Goal: Information Seeking & Learning: Learn about a topic

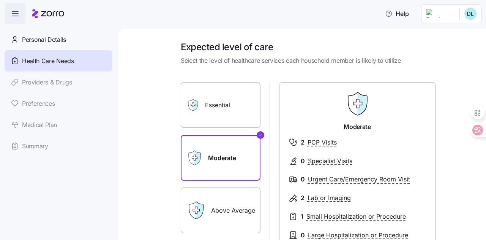
scroll to position [64, 0]
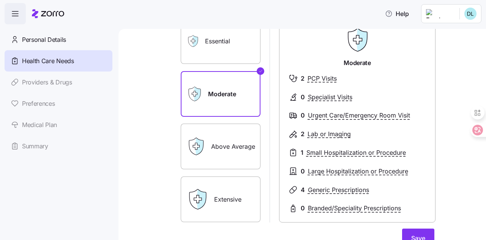
click at [54, 82] on div "Personal Details Health Care Needs Providers & Drugs Preferences Medical Plan S…" at bounding box center [59, 93] width 108 height 128
click at [40, 56] on span "Health Care Needs" at bounding box center [48, 61] width 52 height 10
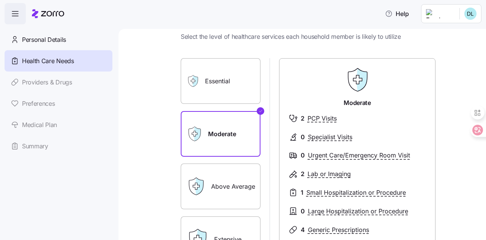
scroll to position [0, 0]
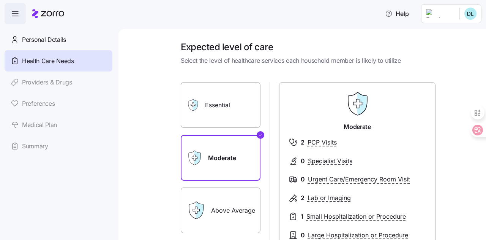
click at [32, 87] on div "Personal Details Health Care Needs Providers & Drugs Preferences Medical Plan S…" at bounding box center [59, 93] width 108 height 128
drag, startPoint x: 35, startPoint y: 104, endPoint x: 35, endPoint y: 114, distance: 10.6
click at [35, 104] on div "Personal Details Health Care Needs Providers & Drugs Preferences Medical Plan S…" at bounding box center [59, 93] width 108 height 128
click at [34, 126] on div "Personal Details Health Care Needs Providers & Drugs Preferences Medical Plan S…" at bounding box center [59, 93] width 108 height 128
click at [77, 124] on div "Personal Details Health Care Needs Providers & Drugs Preferences Medical Plan S…" at bounding box center [59, 93] width 108 height 128
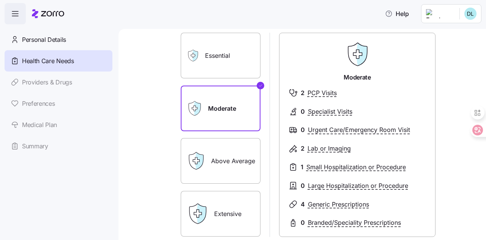
scroll to position [38, 0]
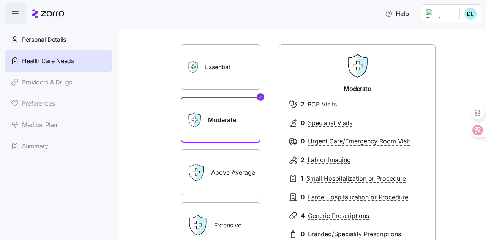
click at [204, 168] on div "Above Average" at bounding box center [221, 172] width 80 height 46
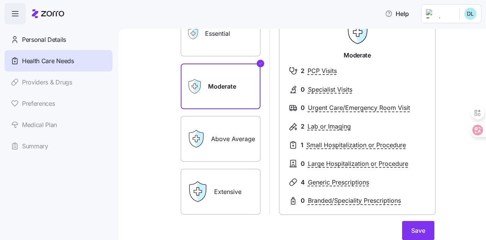
scroll to position [114, 0]
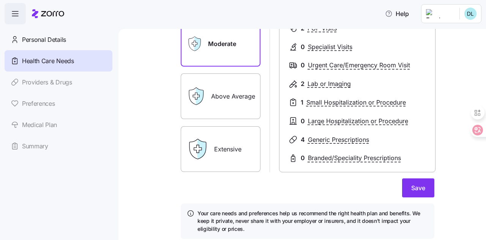
click at [230, 87] on label "Above Average" at bounding box center [221, 96] width 80 height 46
click at [0, 0] on input "Above Average" at bounding box center [0, 0] width 0 height 0
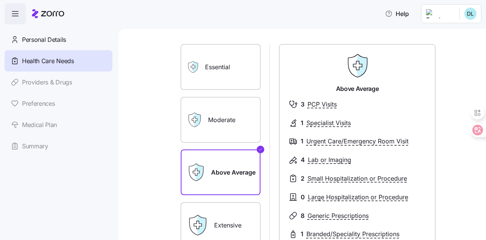
scroll to position [76, 0]
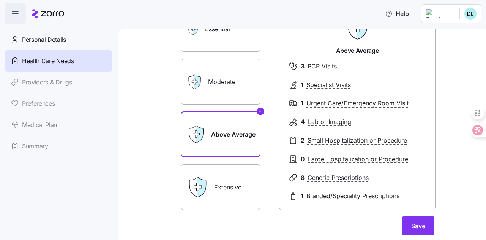
click at [239, 179] on label "Extensive" at bounding box center [221, 187] width 80 height 46
click at [0, 0] on input "Extensive" at bounding box center [0, 0] width 0 height 0
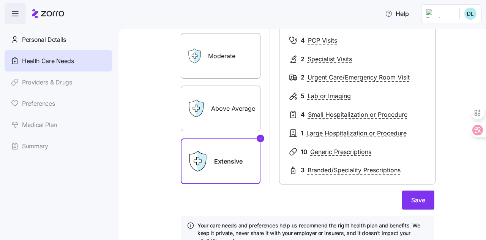
scroll to position [26, 0]
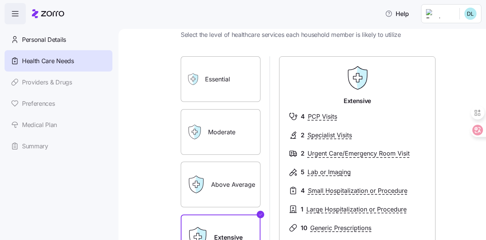
click at [246, 177] on label "Above Average" at bounding box center [221, 185] width 80 height 46
click at [0, 0] on input "Above Average" at bounding box center [0, 0] width 0 height 0
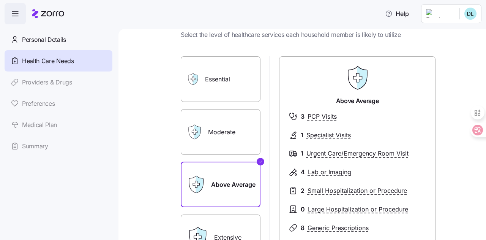
scroll to position [102, 0]
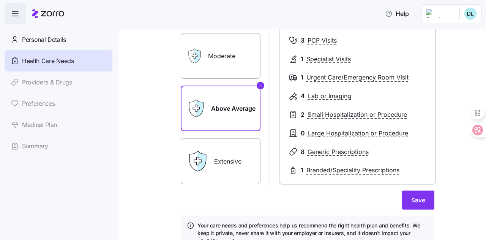
click at [238, 163] on label "Extensive" at bounding box center [221, 161] width 80 height 46
click at [0, 0] on input "Extensive" at bounding box center [0, 0] width 0 height 0
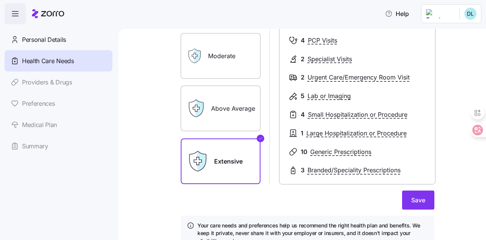
click at [233, 115] on label "Above Average" at bounding box center [221, 109] width 80 height 46
click at [0, 0] on input "Above Average" at bounding box center [0, 0] width 0 height 0
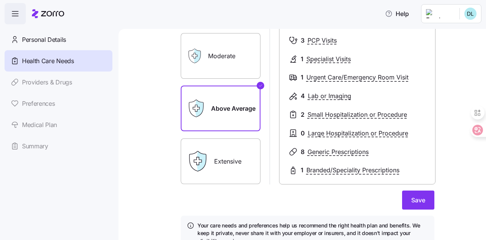
click at [230, 62] on label "Moderate" at bounding box center [221, 56] width 80 height 46
click at [0, 0] on input "Moderate" at bounding box center [0, 0] width 0 height 0
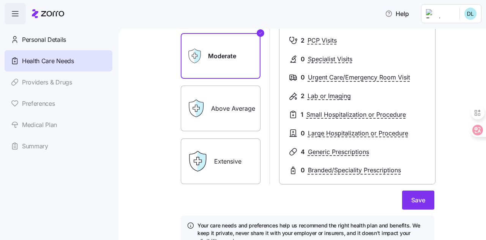
scroll to position [0, 0]
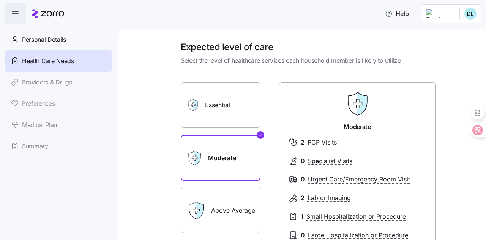
click at [235, 112] on label "Essential" at bounding box center [221, 105] width 80 height 46
click at [0, 0] on input "Essential" at bounding box center [0, 0] width 0 height 0
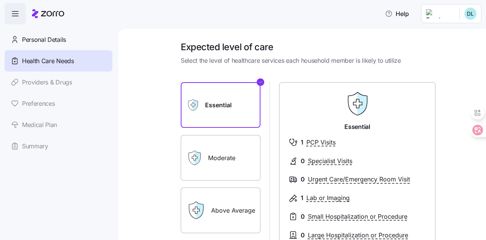
scroll to position [76, 0]
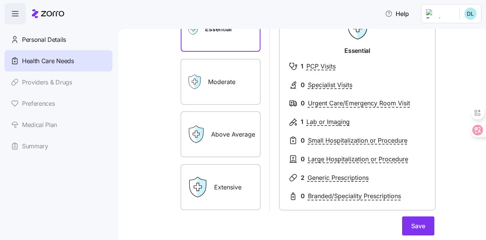
click at [227, 89] on label "Moderate" at bounding box center [221, 82] width 80 height 46
click at [0, 0] on input "Moderate" at bounding box center [0, 0] width 0 height 0
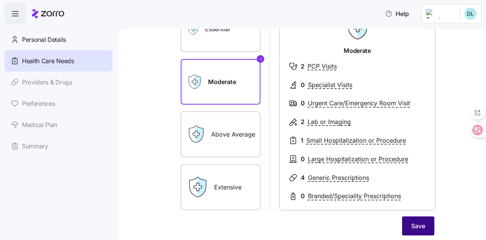
click at [425, 223] on button "Save" at bounding box center [418, 225] width 32 height 19
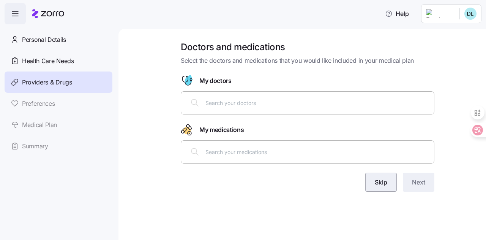
click at [377, 187] on button "Skip" at bounding box center [382, 182] width 32 height 19
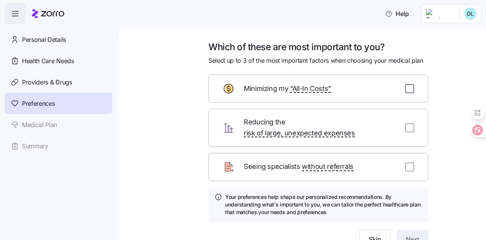
click at [409, 89] on input "checkbox" at bounding box center [410, 88] width 9 height 9
checkbox input "true"
click at [409, 233] on button "Next" at bounding box center [413, 239] width 32 height 19
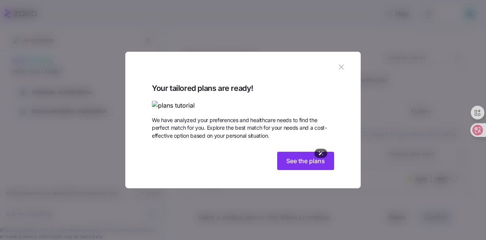
click at [279, 101] on img at bounding box center [243, 106] width 182 height 10
click at [296, 165] on span "See the plans" at bounding box center [306, 160] width 39 height 9
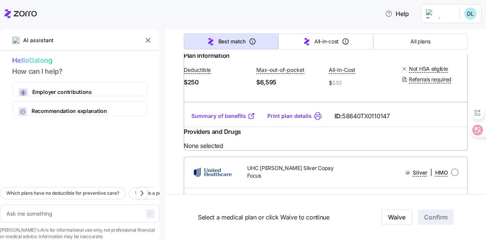
scroll to position [798, 0]
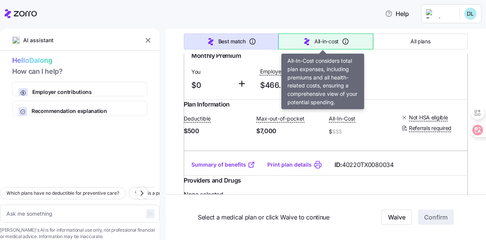
click at [318, 46] on button "All-in-cost" at bounding box center [326, 41] width 95 height 16
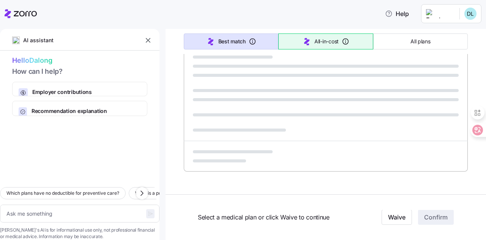
type textarea "x"
type input "Sorted by: All-in-cost"
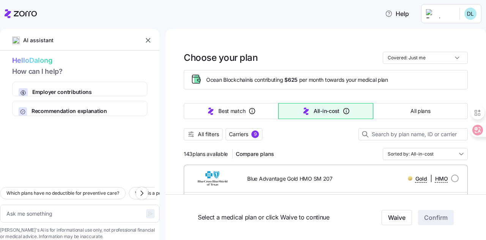
scroll to position [76, 0]
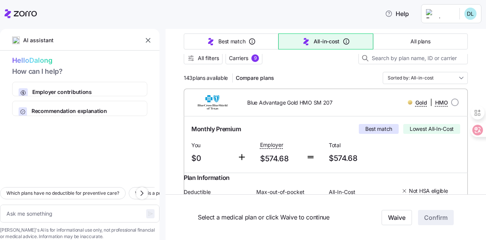
click at [366, 129] on span "Best match" at bounding box center [379, 129] width 27 height 8
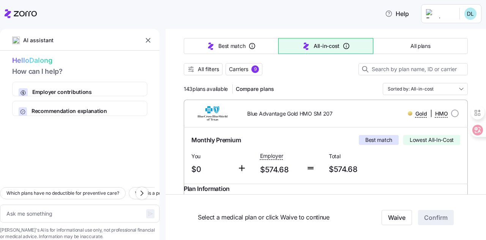
scroll to position [114, 0]
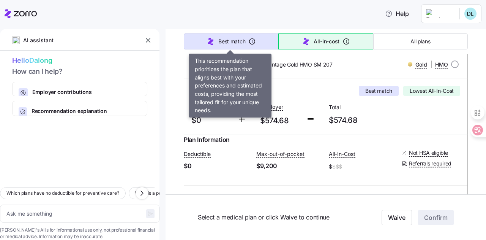
click at [234, 46] on button "Best match" at bounding box center [231, 41] width 95 height 16
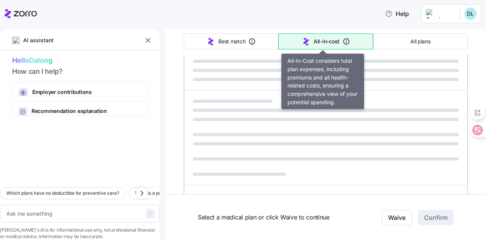
type textarea "x"
type input "Sorted by: Best match"
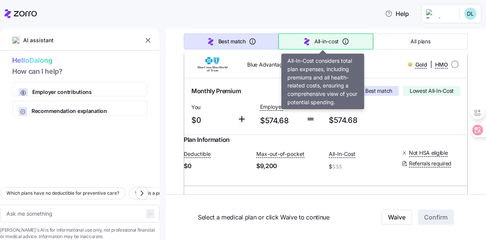
click at [307, 41] on icon "button" at bounding box center [307, 41] width 9 height 9
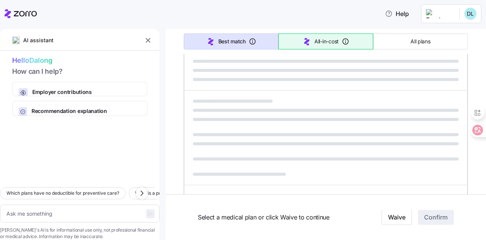
type textarea "x"
type input "Sorted by: All-in-cost"
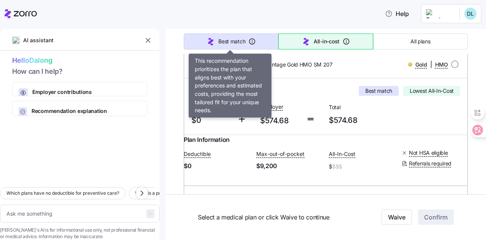
click at [242, 38] on span "Best match" at bounding box center [232, 42] width 27 height 8
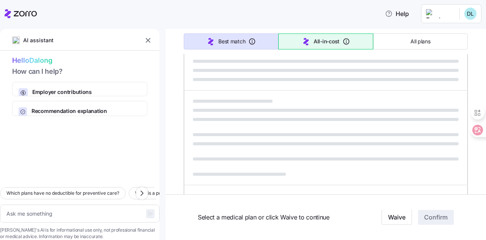
type textarea "x"
type input "Sorted by: Best match"
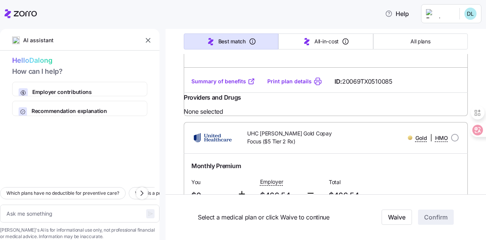
scroll to position [0, 0]
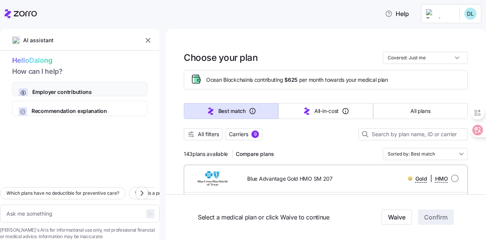
click at [59, 88] on span "Employer contributions" at bounding box center [82, 92] width 101 height 8
type textarea "x"
type textarea "Can you explain how my employer contributions work and how they affect my month…"
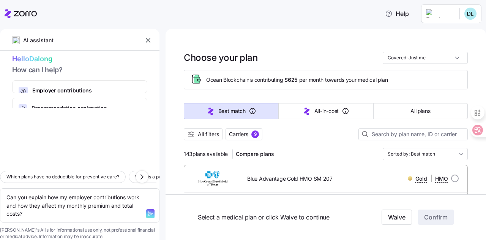
click at [147, 211] on icon "button" at bounding box center [150, 214] width 6 height 6
type textarea "x"
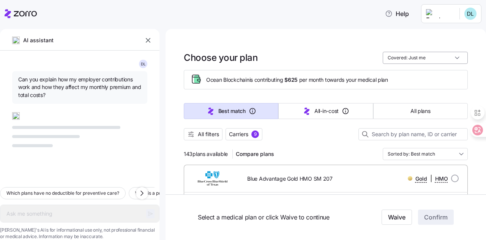
click at [452, 56] on input "Covered: Just me" at bounding box center [425, 58] width 85 height 12
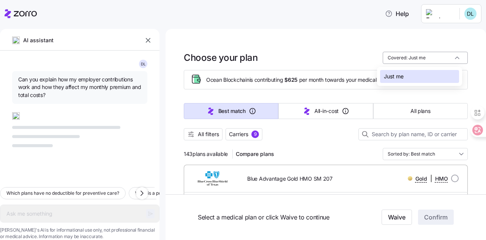
click at [452, 56] on div "Covered: Just me" at bounding box center [425, 58] width 85 height 12
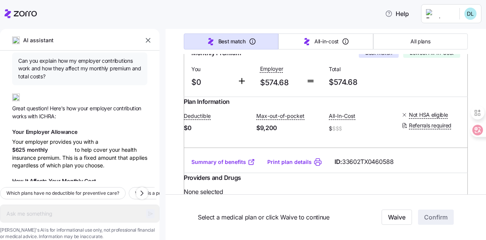
scroll to position [19, 0]
click at [226, 166] on link "Summary of benefits" at bounding box center [224, 162] width 64 height 8
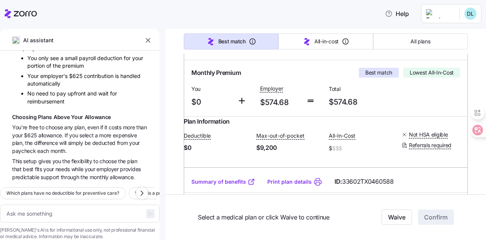
scroll to position [56, 0]
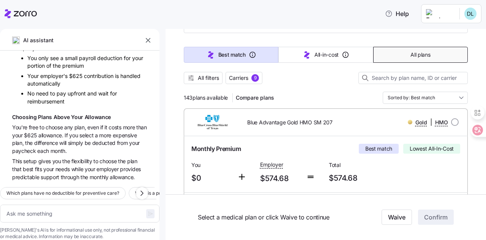
click at [411, 55] on span "All plans" at bounding box center [421, 55] width 20 height 8
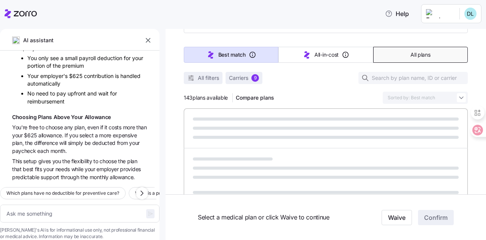
type textarea "x"
type input "Sorted by: Premium"
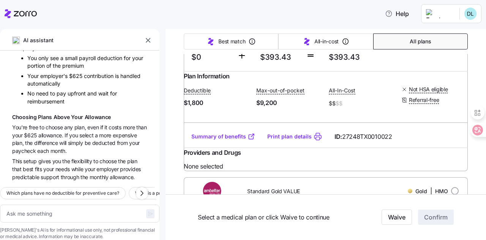
scroll to position [2285, 0]
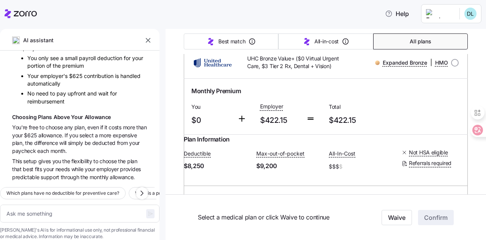
scroll to position [0, 0]
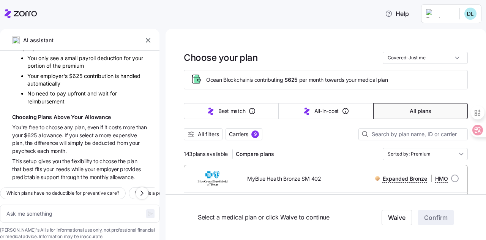
click at [296, 130] on div "All filters Carriers 9" at bounding box center [326, 134] width 284 height 12
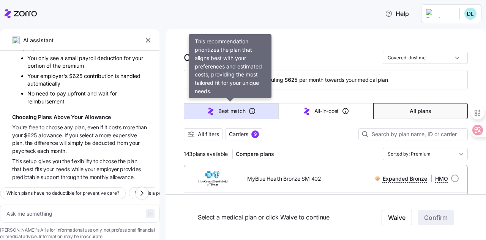
click at [238, 107] on span "Best match" at bounding box center [232, 111] width 27 height 8
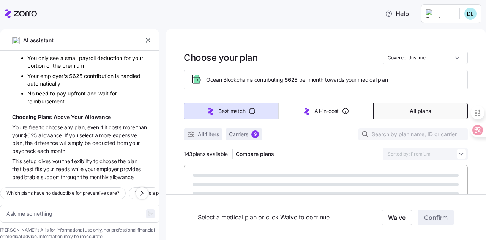
type textarea "x"
type input "Sorted by: Best match"
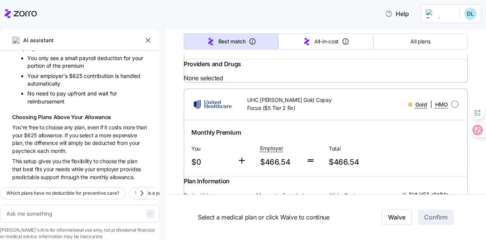
scroll to position [456, 0]
click at [225, 51] on link "Summary of benefits" at bounding box center [224, 47] width 64 height 8
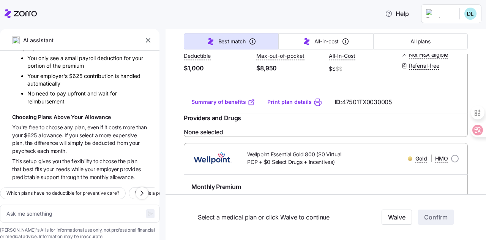
scroll to position [2014, 0]
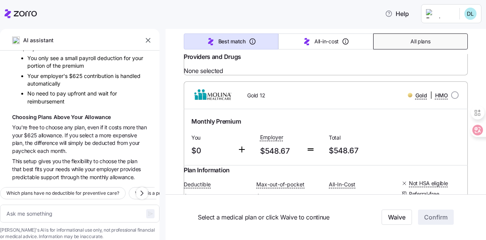
scroll to position [2812, 0]
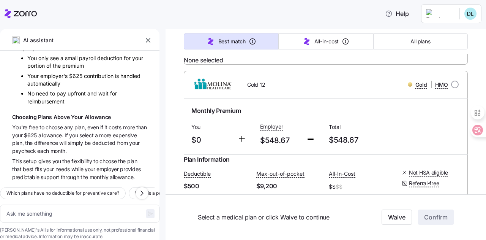
click at [415, 30] on div "Best match All-in-cost All plans" at bounding box center [326, 41] width 284 height 25
click at [416, 34] on button "All plans" at bounding box center [421, 41] width 95 height 16
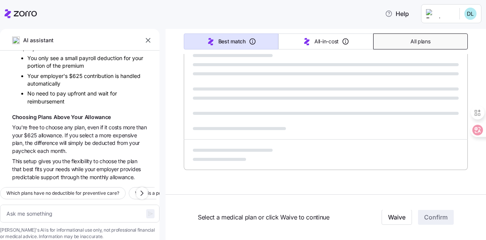
scroll to position [497, 0]
type textarea "x"
type input "Sorted by: Premium"
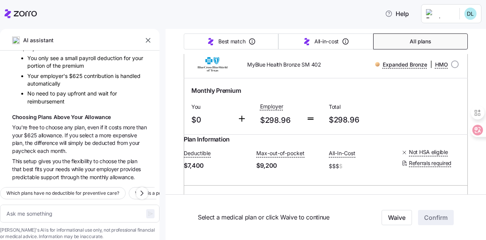
scroll to position [0, 0]
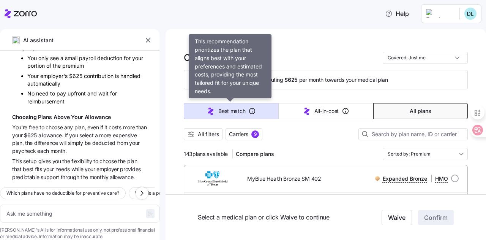
click at [230, 112] on span "Best match" at bounding box center [232, 111] width 27 height 8
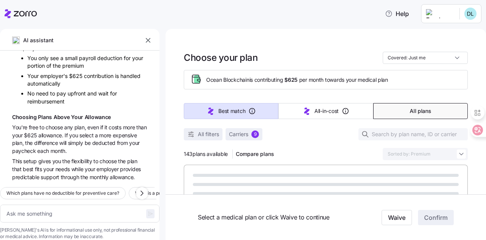
type textarea "x"
type input "Sorted by: Best match"
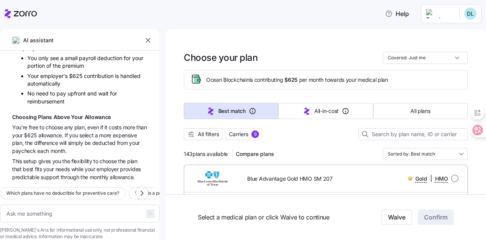
click at [16, 13] on icon at bounding box center [21, 13] width 32 height 9
type textarea "x"
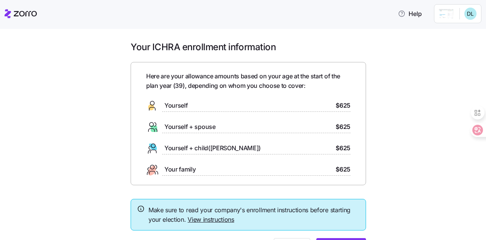
click at [376, 55] on div "Your ICHRA enrollment information Here are your allowance amounts based on your…" at bounding box center [248, 153] width 455 height 225
click at [319, 130] on div "Yourself + spouse $625" at bounding box center [248, 127] width 204 height 12
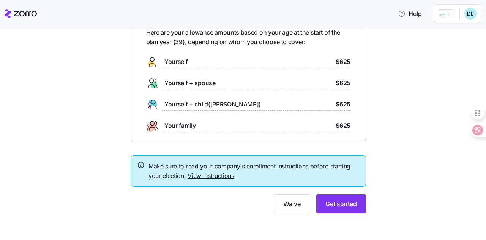
scroll to position [44, 0]
click at [378, 143] on div "Your ICHRA enrollment information Here are your allowance amounts based on your…" at bounding box center [248, 109] width 455 height 225
